Goal: Use online tool/utility: Utilize a website feature to perform a specific function

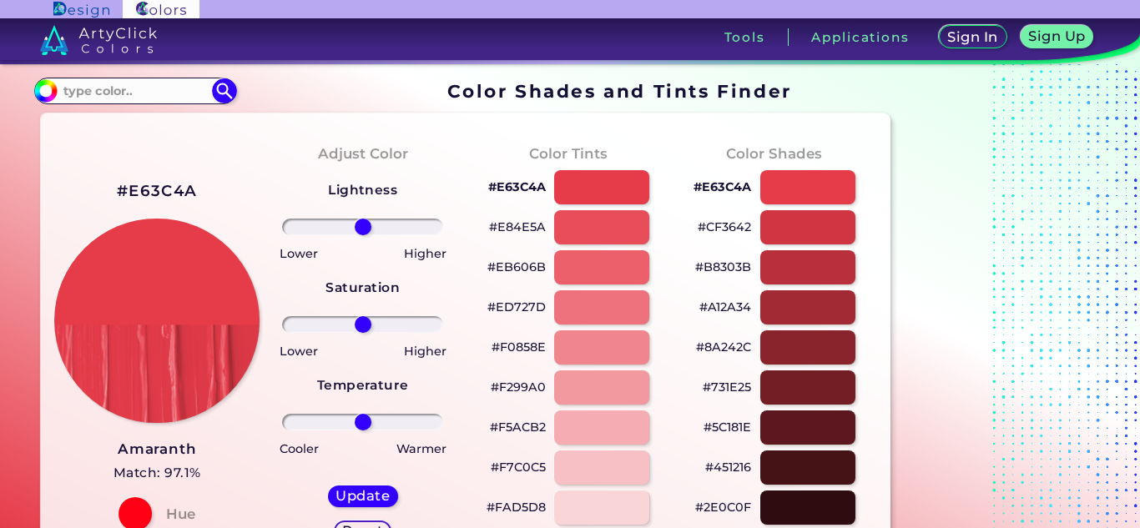
scroll to position [229, 0]
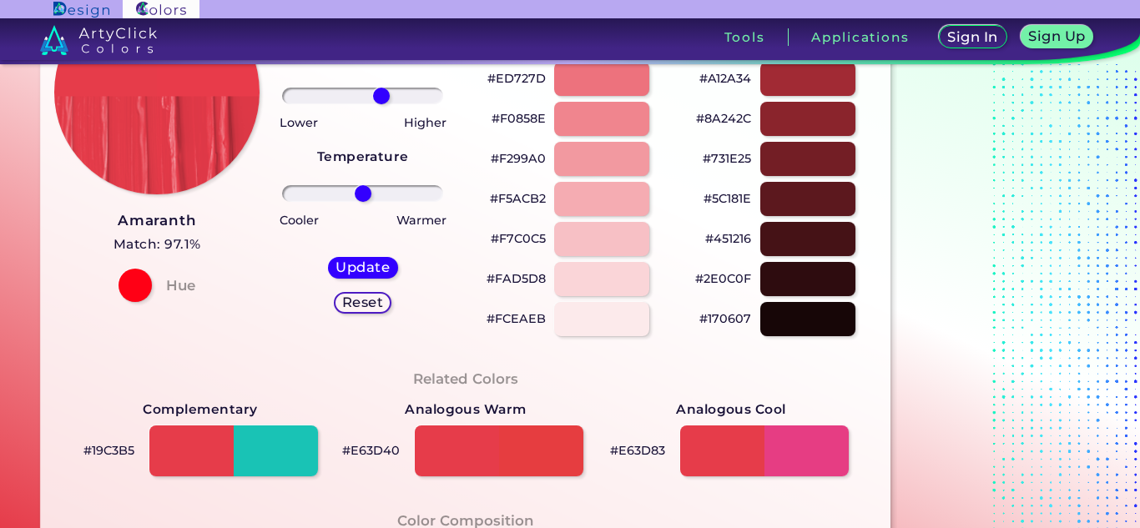
drag, startPoint x: 364, startPoint y: 98, endPoint x: 381, endPoint y: 98, distance: 16.7
type input "26"
click at [381, 98] on input "range" at bounding box center [362, 96] width 161 height 17
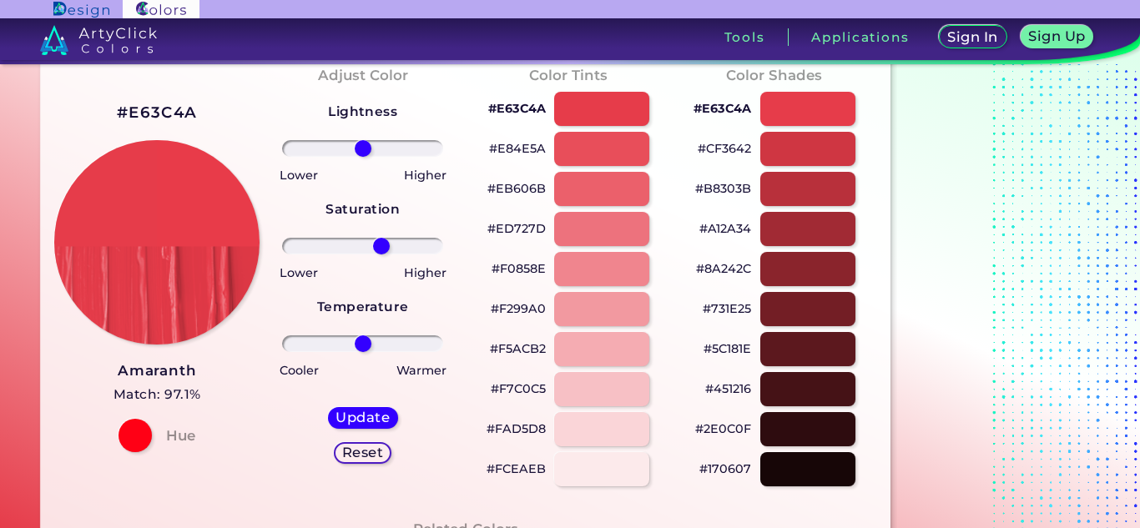
scroll to position [78, 0]
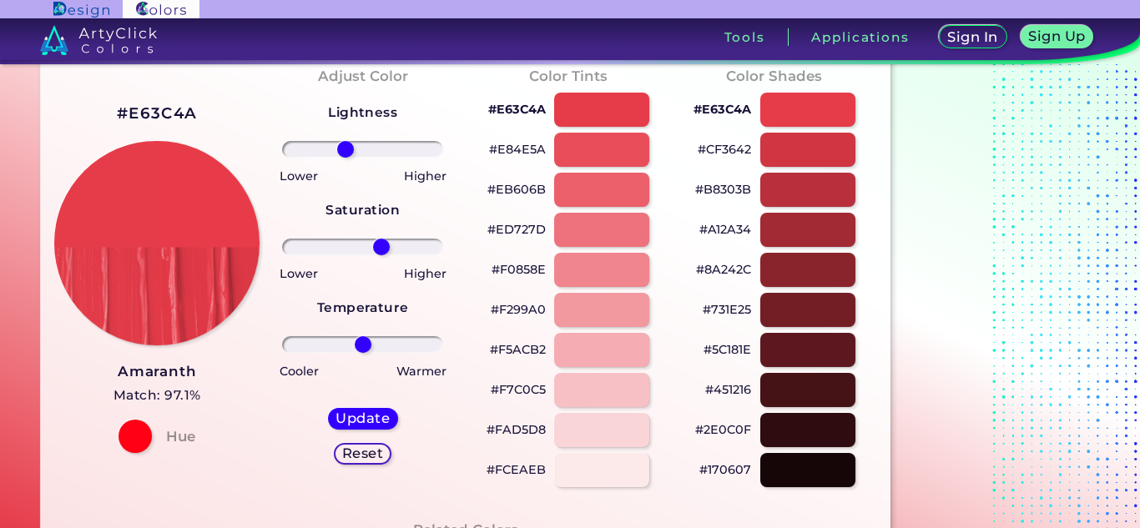
click at [346, 146] on input "range" at bounding box center [362, 149] width 161 height 17
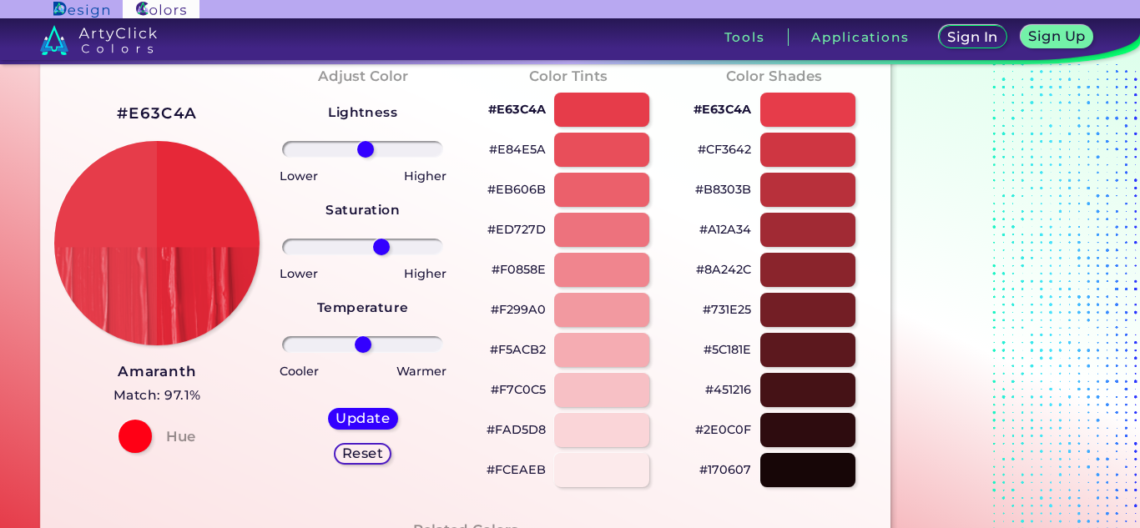
type input "4"
click at [365, 151] on input "range" at bounding box center [362, 149] width 161 height 17
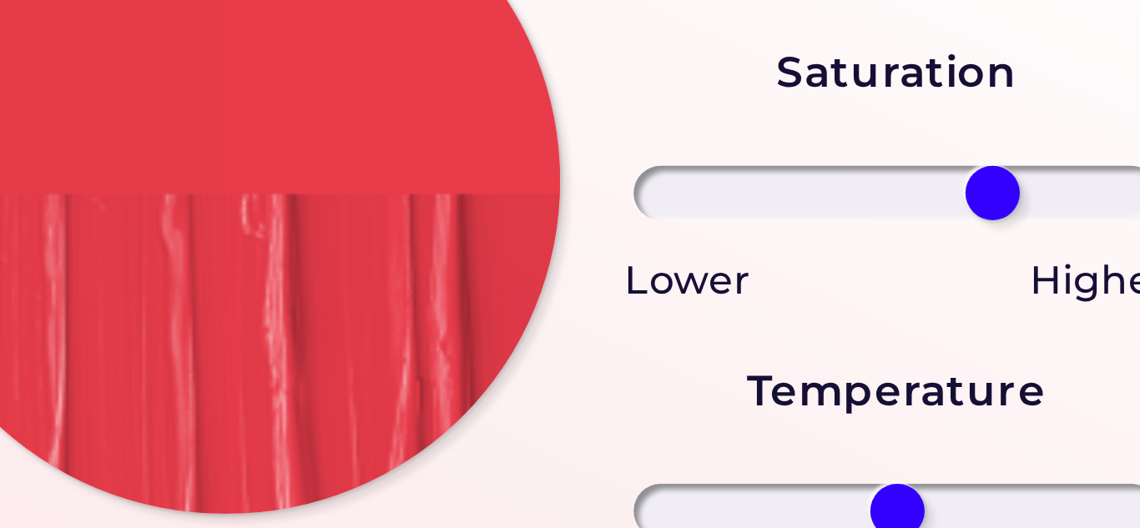
drag, startPoint x: 377, startPoint y: 249, endPoint x: 392, endPoint y: 245, distance: 15.4
type input "41"
click at [392, 245] on input "range" at bounding box center [362, 247] width 161 height 17
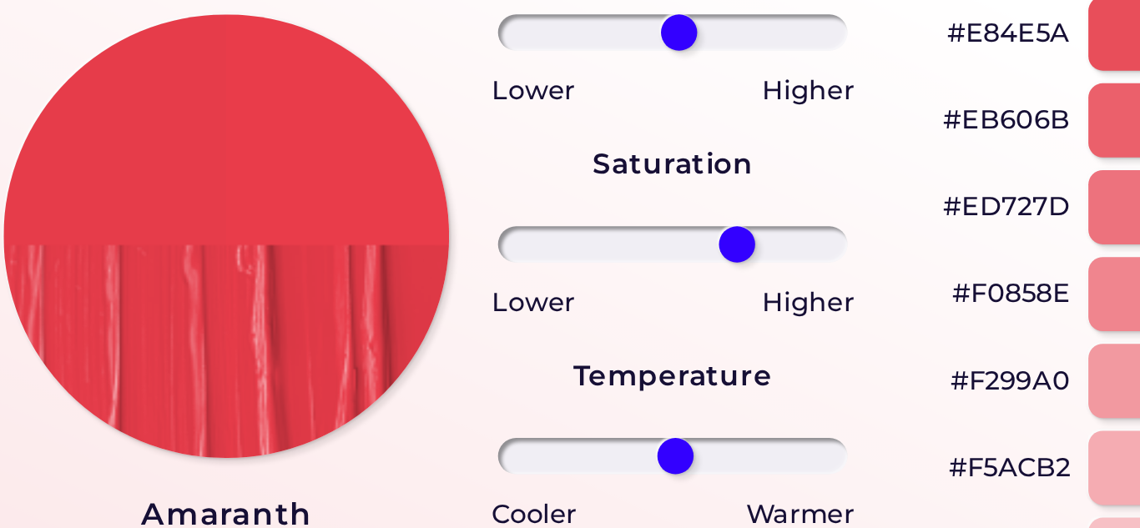
drag, startPoint x: 361, startPoint y: 342, endPoint x: 363, endPoint y: 351, distance: 8.5
click at [363, 351] on input "range" at bounding box center [362, 344] width 161 height 17
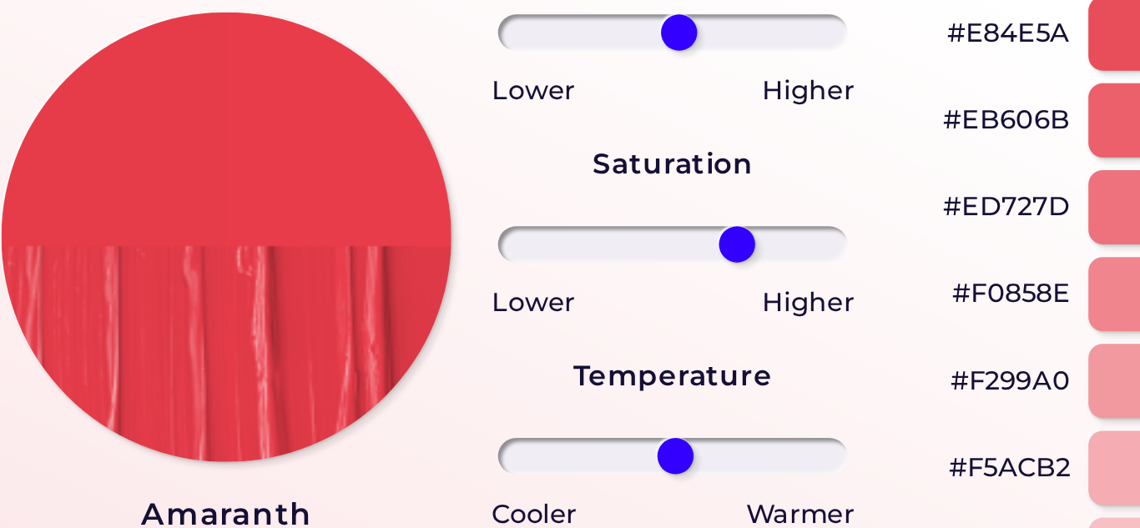
click at [195, 239] on img at bounding box center [156, 242] width 207 height 207
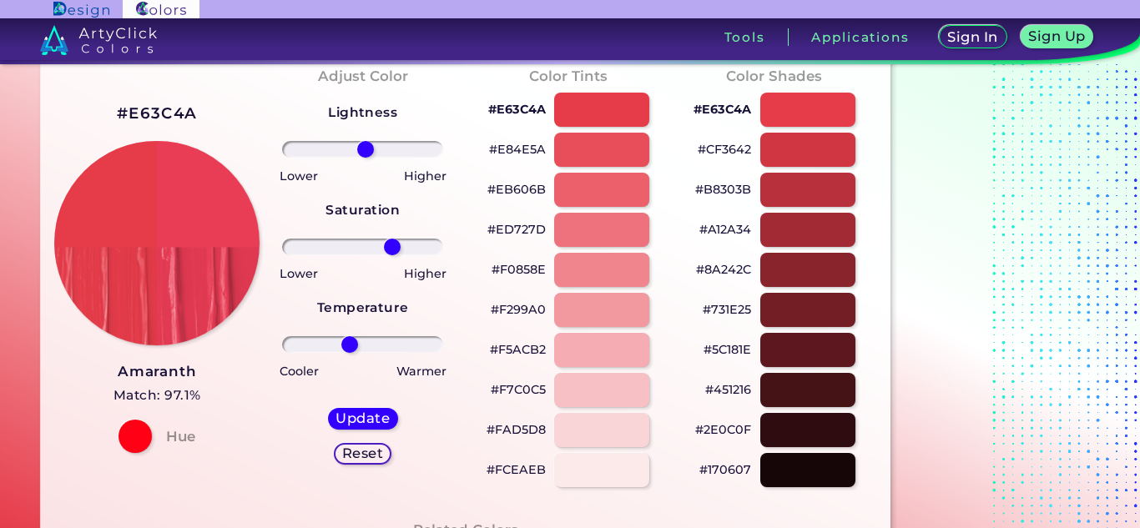
click at [350, 346] on input "range" at bounding box center [362, 344] width 161 height 17
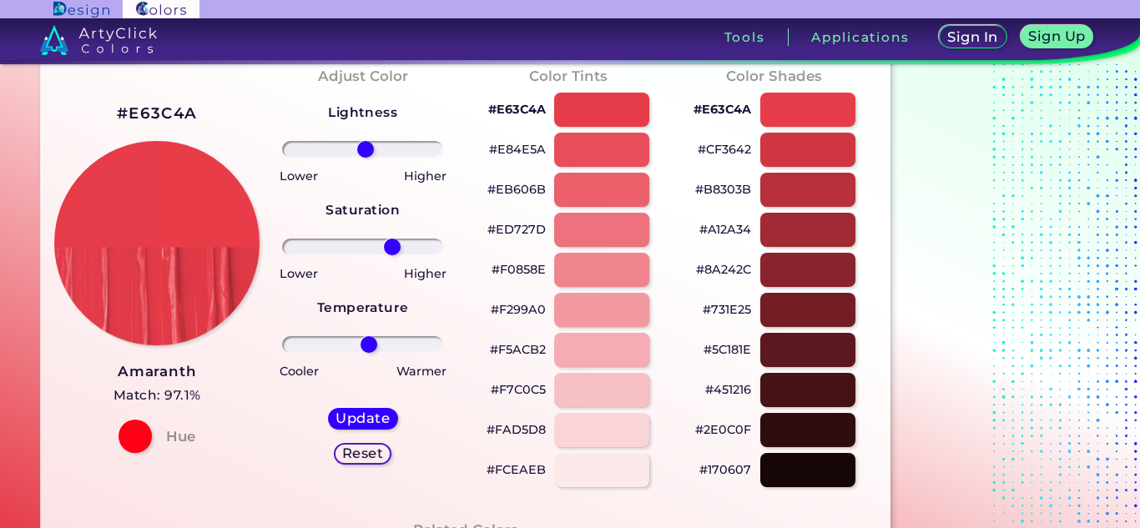
drag, startPoint x: 354, startPoint y: 346, endPoint x: 369, endPoint y: 343, distance: 15.2
type input "9"
click at [369, 343] on input "range" at bounding box center [362, 344] width 161 height 17
type input "28"
click at [382, 247] on input "range" at bounding box center [362, 247] width 161 height 17
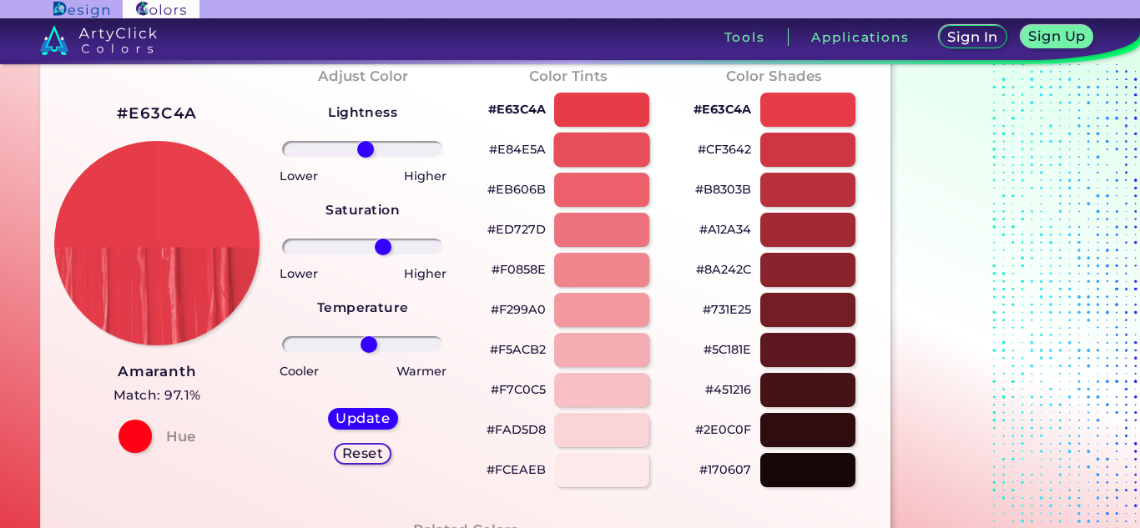
click at [608, 142] on div at bounding box center [601, 150] width 96 height 34
type input "#e84e5a"
type input "0"
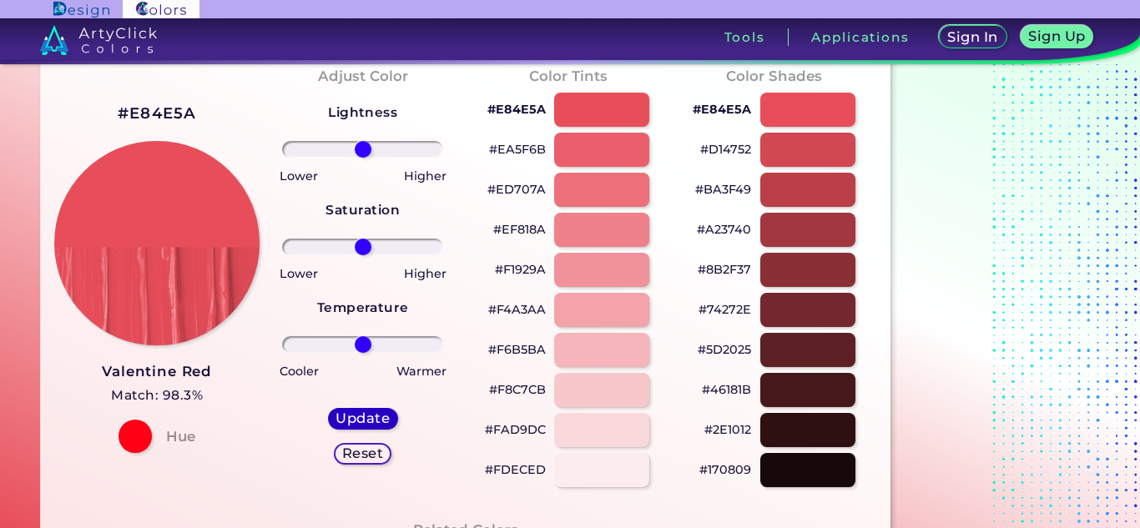
click at [364, 418] on h5 "Update" at bounding box center [362, 418] width 49 height 13
type input "#e84f5c"
